Goal: Navigation & Orientation: Find specific page/section

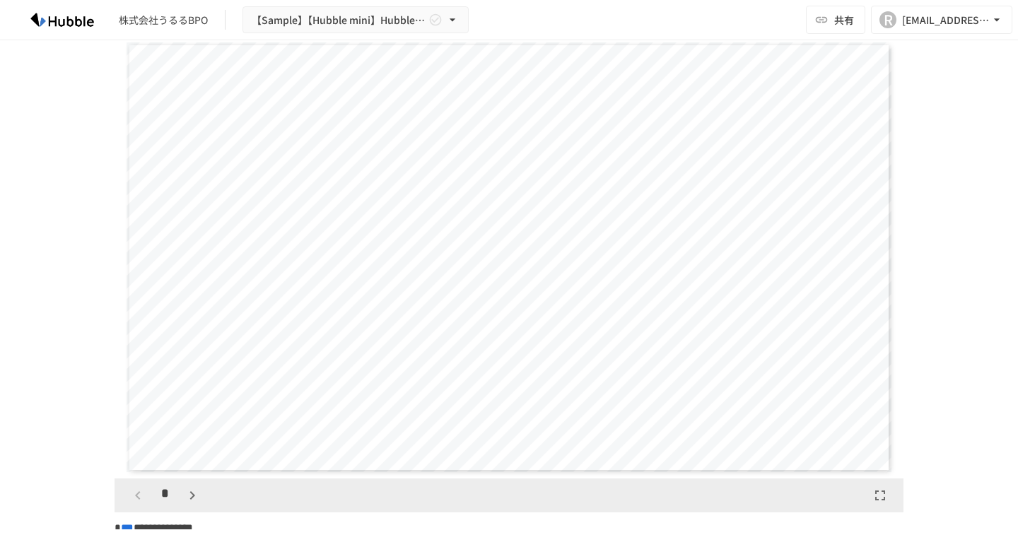
scroll to position [243, 0]
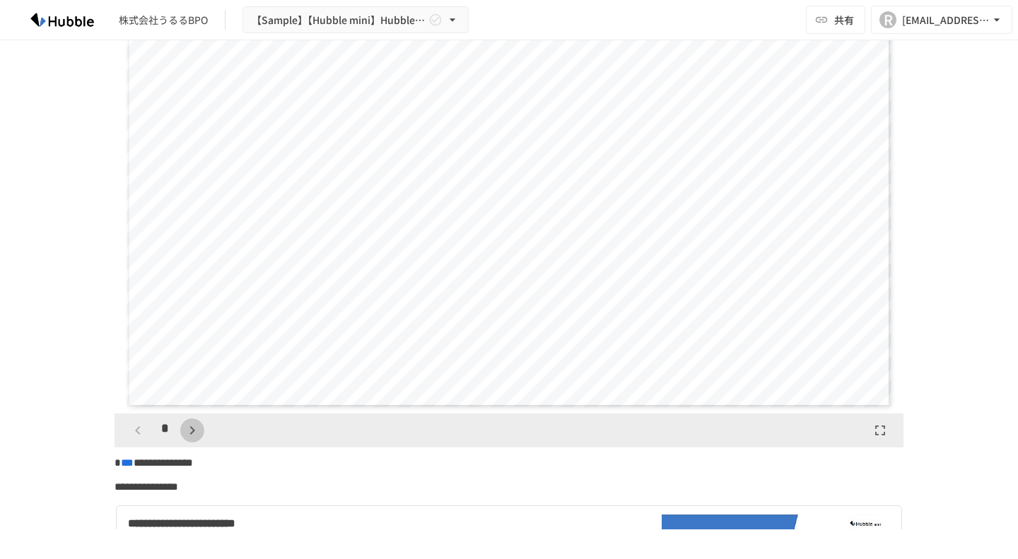
click at [190, 428] on icon "button" at bounding box center [192, 430] width 5 height 8
click at [139, 433] on icon "button" at bounding box center [137, 430] width 17 height 17
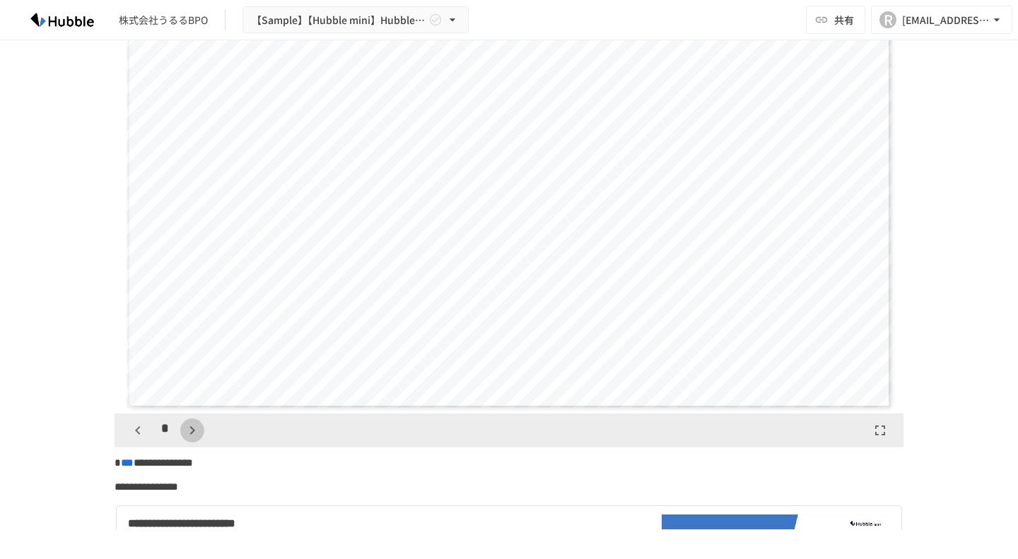
click at [188, 433] on icon "button" at bounding box center [192, 430] width 17 height 17
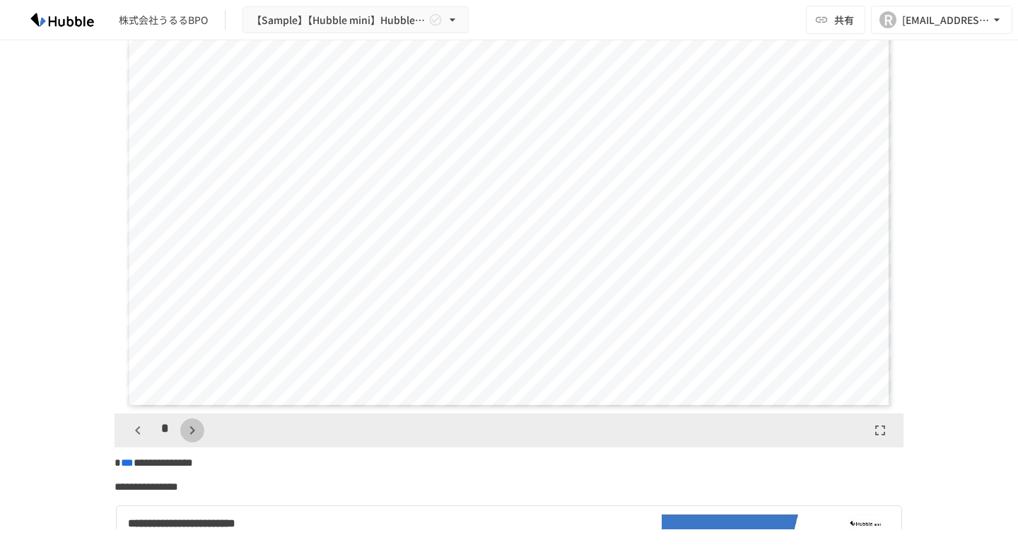
click at [188, 433] on icon "button" at bounding box center [192, 430] width 17 height 17
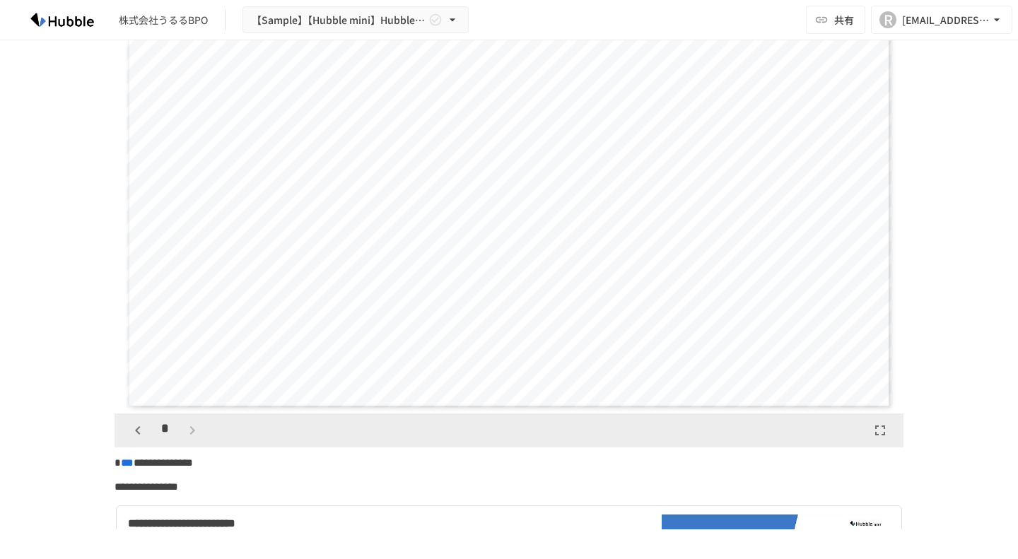
scroll to position [3535, 0]
click at [188, 433] on div "*" at bounding box center [165, 431] width 78 height 24
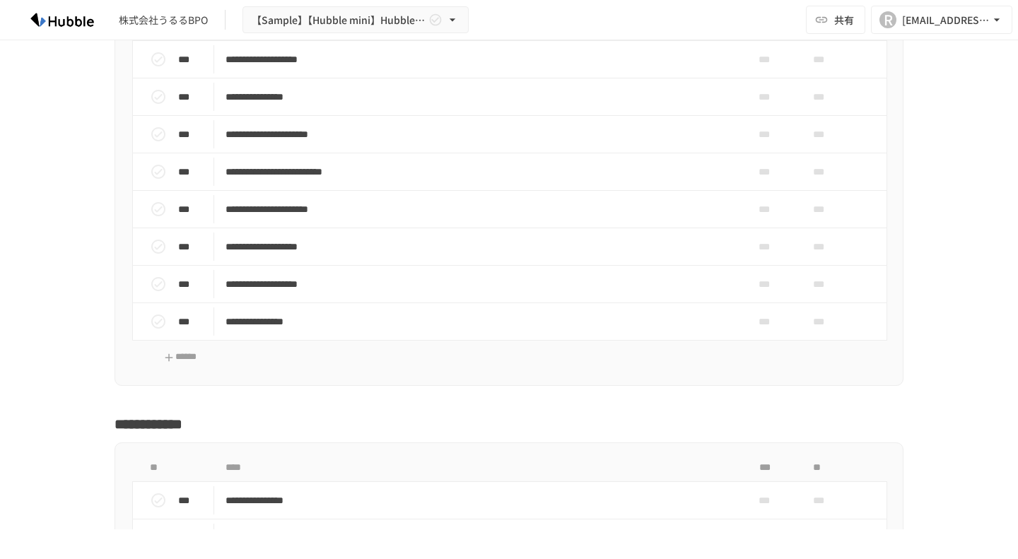
scroll to position [1983, 0]
